Goal: Task Accomplishment & Management: Use online tool/utility

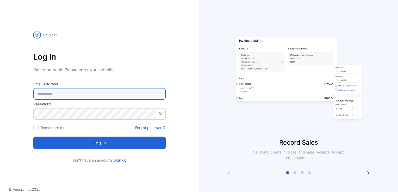
type Address-inputemail "**********"
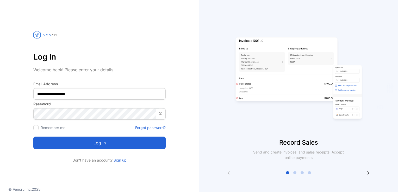
click at [100, 145] on button "Log in" at bounding box center [99, 143] width 132 height 13
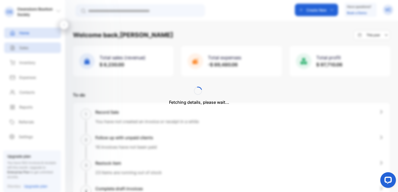
click at [23, 48] on div "Fetching details, please wait..." at bounding box center [199, 96] width 398 height 192
click at [28, 48] on p "Sales" at bounding box center [23, 47] width 9 height 5
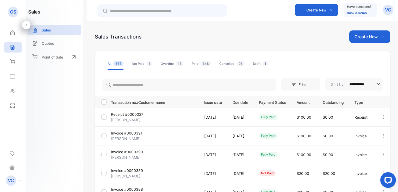
click at [368, 37] on p "Create New" at bounding box center [366, 37] width 23 height 6
click at [366, 52] on span "Invoice" at bounding box center [371, 53] width 12 height 5
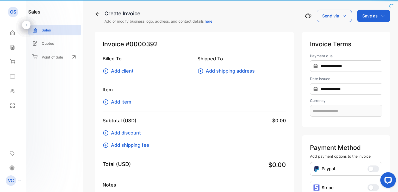
type input "**********"
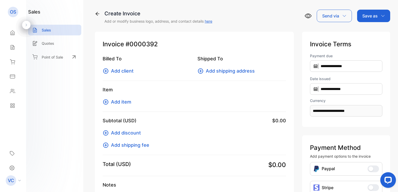
click at [126, 70] on span "Add client" at bounding box center [122, 71] width 23 height 7
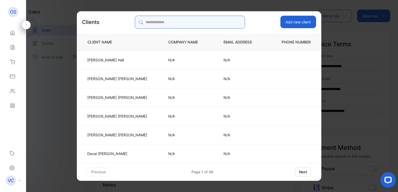
click at [158, 25] on input "search" at bounding box center [190, 22] width 110 height 13
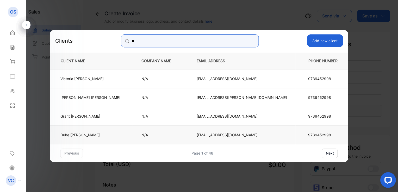
type input "**"
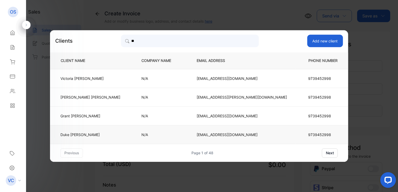
click at [131, 135] on td "Duke Brubaker" at bounding box center [91, 134] width 83 height 19
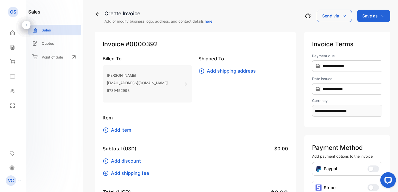
click at [126, 130] on span "Add item" at bounding box center [121, 130] width 20 height 7
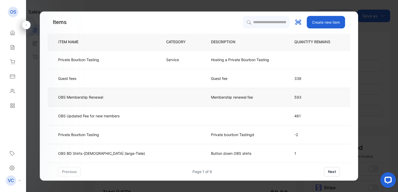
click at [211, 100] on p "Membership renewal fee" at bounding box center [232, 97] width 42 height 5
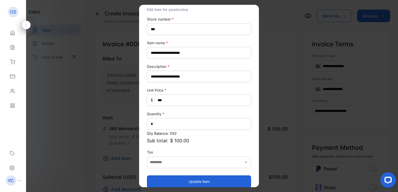
scroll to position [23, 0]
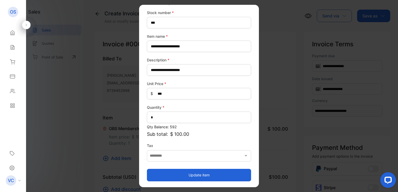
click at [195, 174] on button "Update item" at bounding box center [199, 175] width 104 height 13
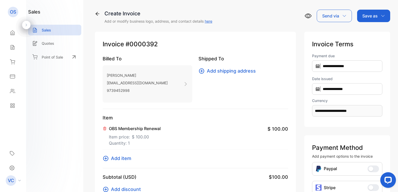
click at [375, 19] on div "Save as" at bounding box center [373, 16] width 33 height 13
click at [370, 35] on div "Invoice" at bounding box center [373, 33] width 30 height 10
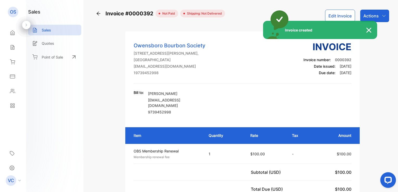
click at [377, 14] on div "Invoice created" at bounding box center [199, 96] width 398 height 192
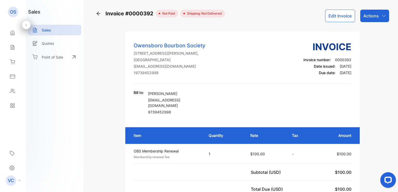
click at [377, 14] on div "Actions" at bounding box center [374, 16] width 29 height 13
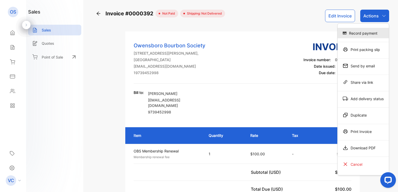
click at [364, 34] on div "Record payment" at bounding box center [363, 33] width 51 height 10
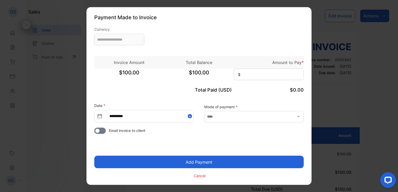
type input "**********"
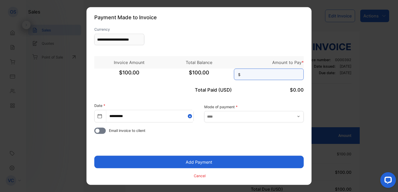
click at [264, 75] on input at bounding box center [269, 74] width 70 height 11
type input "***"
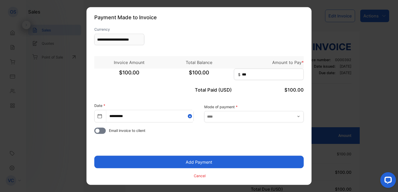
click at [210, 162] on button "Add Payment" at bounding box center [199, 162] width 210 height 13
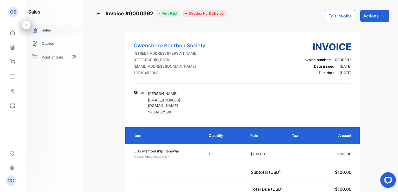
click at [44, 28] on p "Sales" at bounding box center [46, 29] width 9 height 5
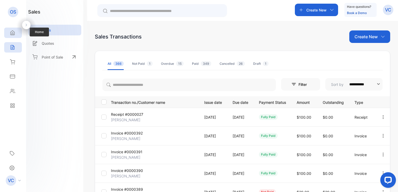
click at [12, 35] on icon at bounding box center [13, 33] width 4 height 4
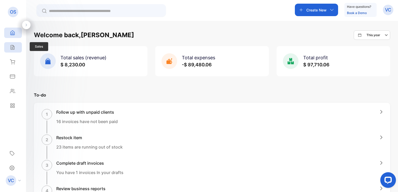
click at [12, 44] on div "Sales" at bounding box center [13, 47] width 18 height 10
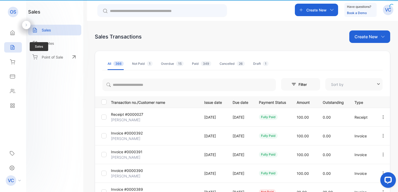
type input "**********"
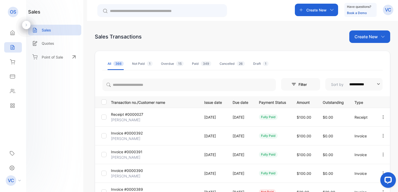
click at [363, 37] on p "Create New" at bounding box center [366, 37] width 23 height 6
click at [366, 55] on span "Invoice" at bounding box center [371, 53] width 12 height 5
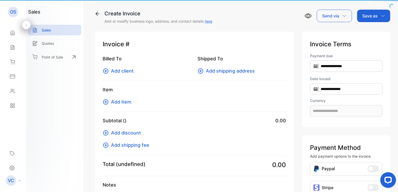
type input "**********"
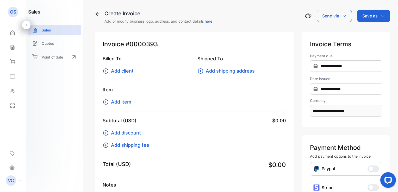
click at [125, 70] on span "Add client" at bounding box center [122, 71] width 23 height 7
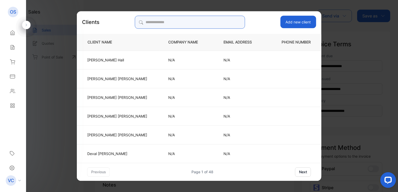
click at [156, 23] on input "search" at bounding box center [190, 22] width 110 height 13
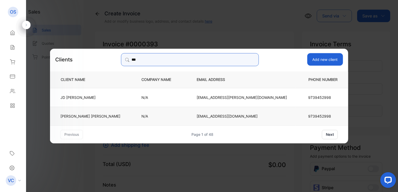
type input "***"
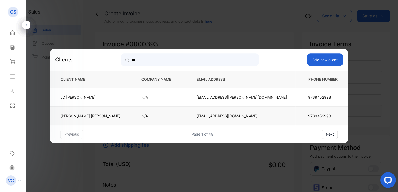
click at [131, 113] on td "[PERSON_NAME]" at bounding box center [91, 116] width 83 height 19
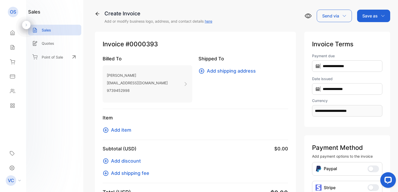
click at [127, 130] on span "Add item" at bounding box center [121, 130] width 20 height 7
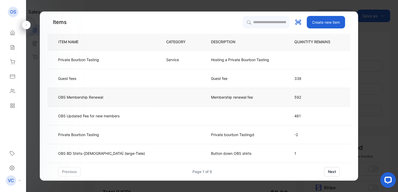
click at [203, 94] on td "Membership renewal fee" at bounding box center [244, 97] width 83 height 19
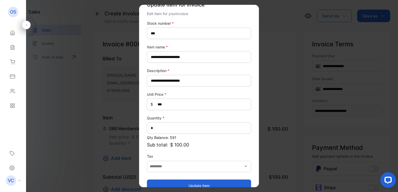
scroll to position [23, 0]
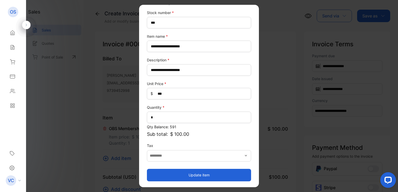
click at [203, 175] on button "Update item" at bounding box center [199, 175] width 104 height 13
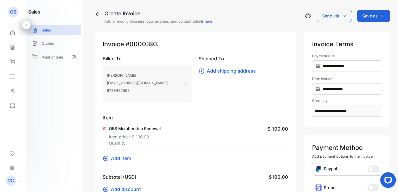
click at [373, 17] on p "Save as" at bounding box center [370, 16] width 15 height 6
click at [371, 33] on div "Invoice" at bounding box center [373, 33] width 30 height 10
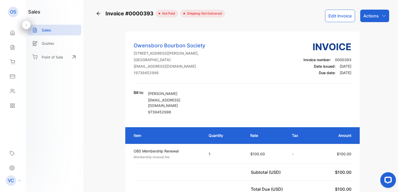
click at [380, 17] on div "Actions" at bounding box center [374, 16] width 29 height 13
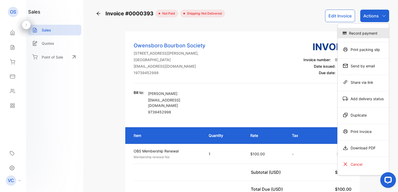
click at [370, 33] on div "Record payment" at bounding box center [363, 33] width 51 height 10
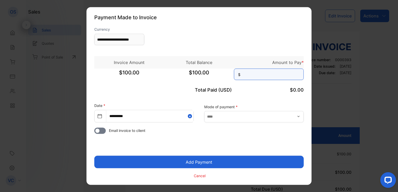
click at [284, 76] on input at bounding box center [269, 74] width 70 height 11
type input "***"
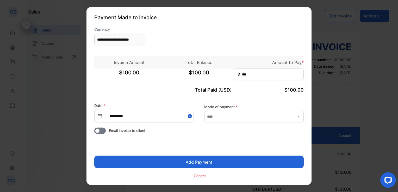
click at [198, 164] on button "Add Payment" at bounding box center [199, 162] width 210 height 13
